Goal: Task Accomplishment & Management: Manage account settings

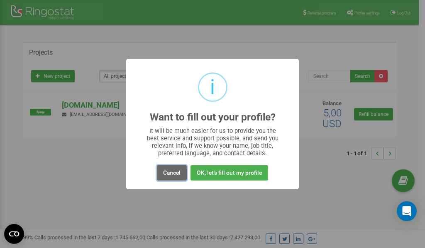
click at [170, 172] on button "Cancel" at bounding box center [172, 172] width 30 height 15
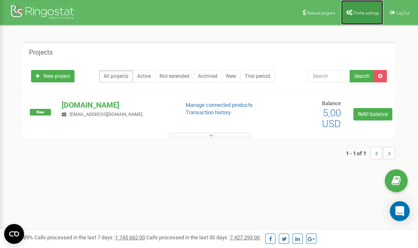
click at [360, 11] on span "Profile settings" at bounding box center [366, 13] width 25 height 5
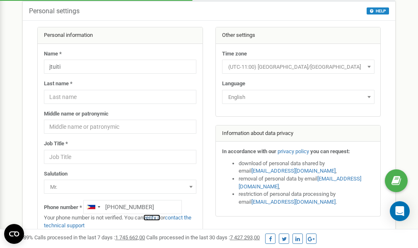
click at [157, 219] on link "verify it" at bounding box center [151, 218] width 17 height 6
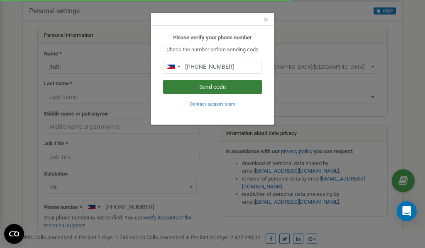
click at [208, 87] on button "Send code" at bounding box center [212, 87] width 99 height 14
